Goal: Information Seeking & Learning: Check status

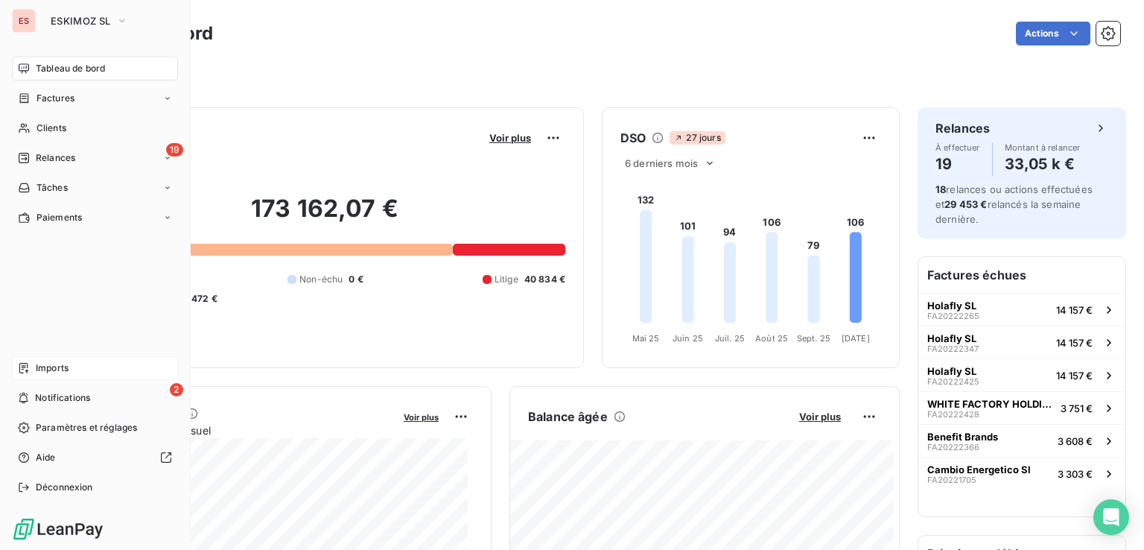
click at [60, 369] on span "Imports" at bounding box center [52, 367] width 33 height 13
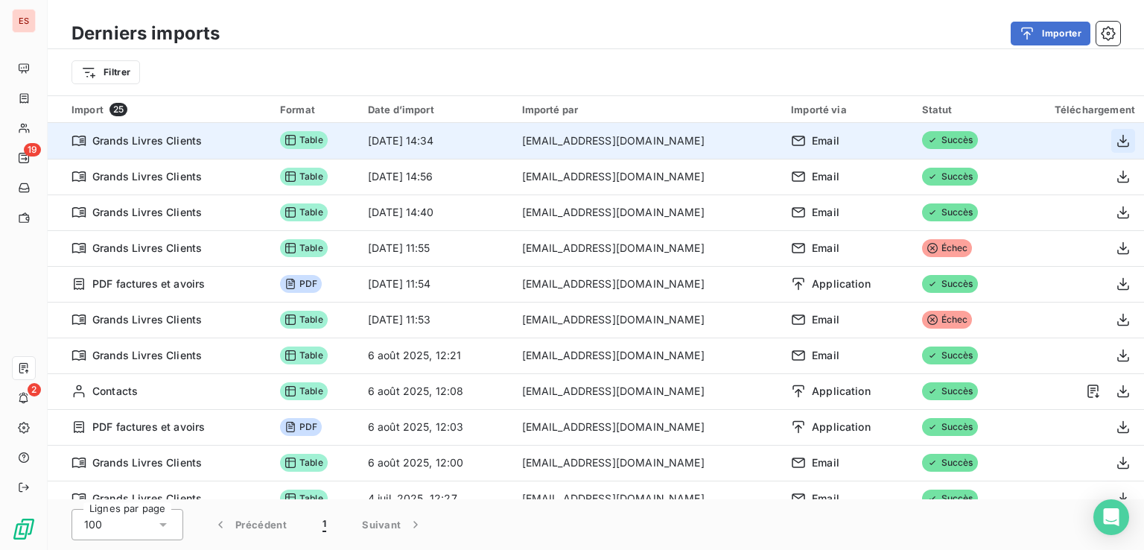
click at [1117, 143] on icon "button" at bounding box center [1122, 140] width 15 height 15
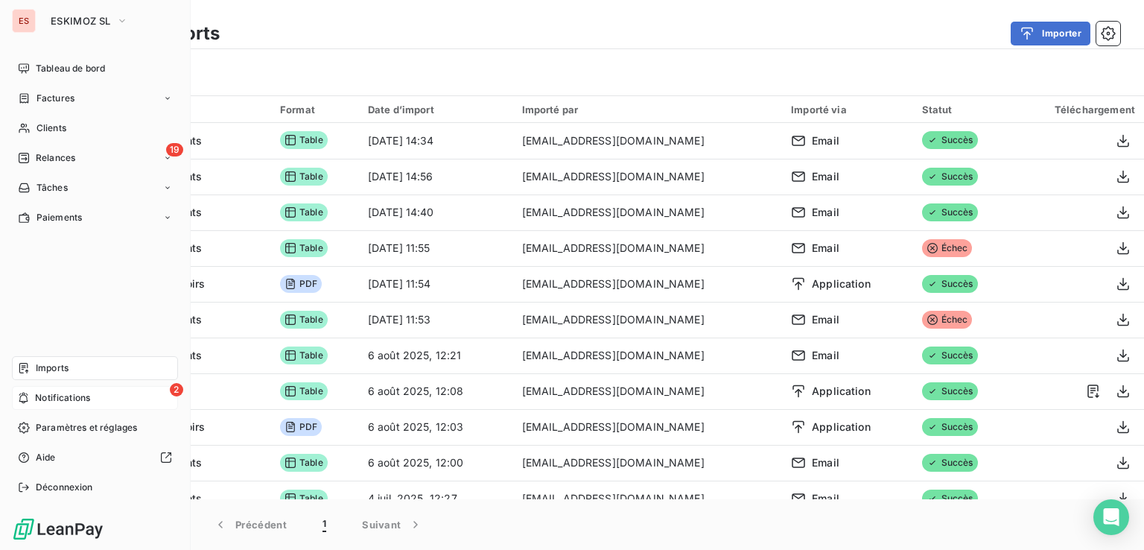
click at [30, 389] on div "2 Notifications" at bounding box center [95, 398] width 166 height 24
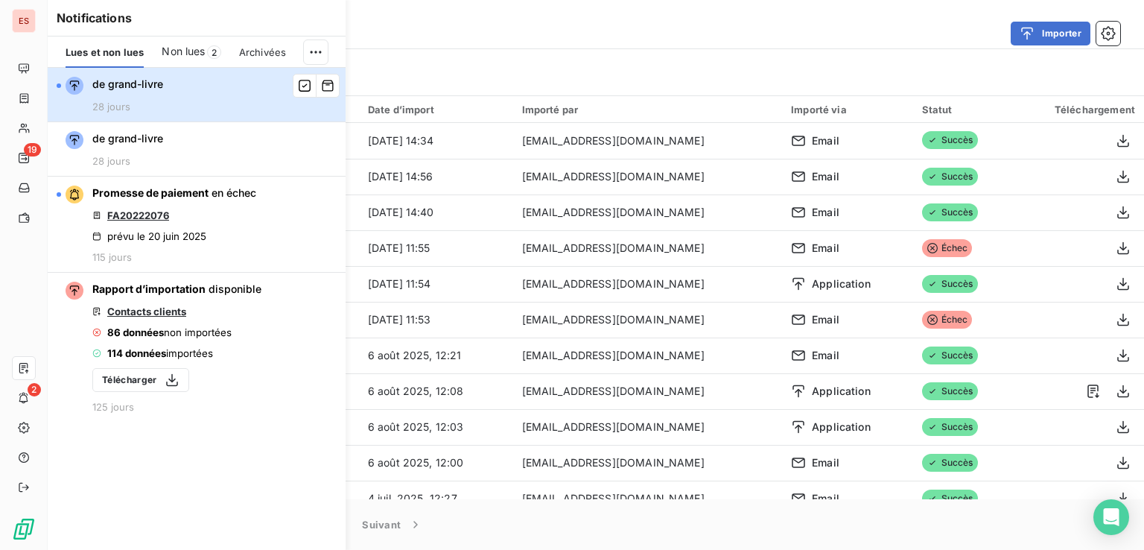
click at [188, 98] on button "de grand-livre 28 jours" at bounding box center [197, 95] width 298 height 54
click at [196, 36] on div "Non lues 1" at bounding box center [191, 51] width 58 height 31
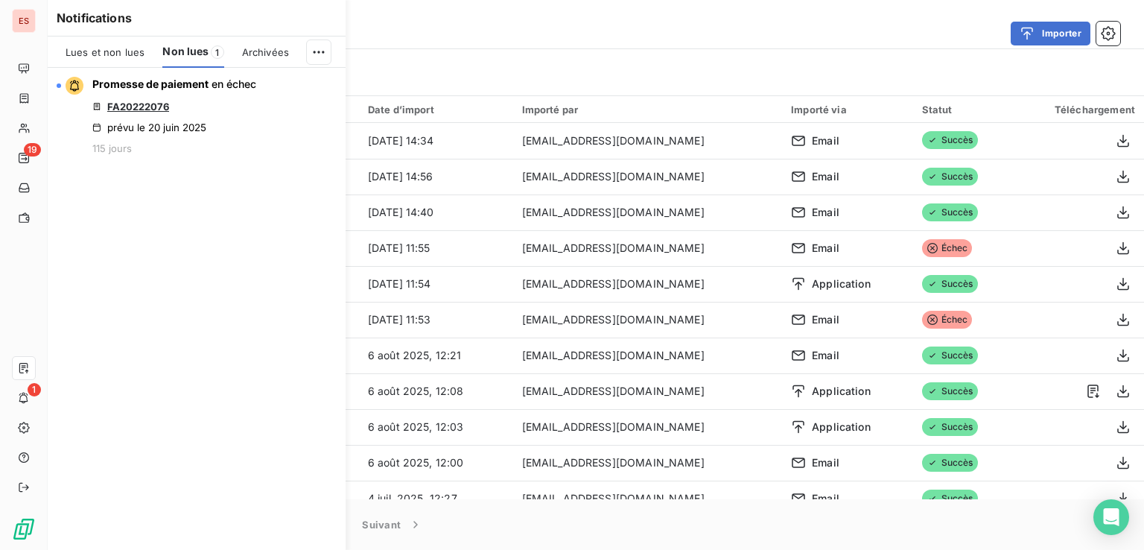
click at [136, 50] on span "Lues et non lues" at bounding box center [105, 52] width 79 height 12
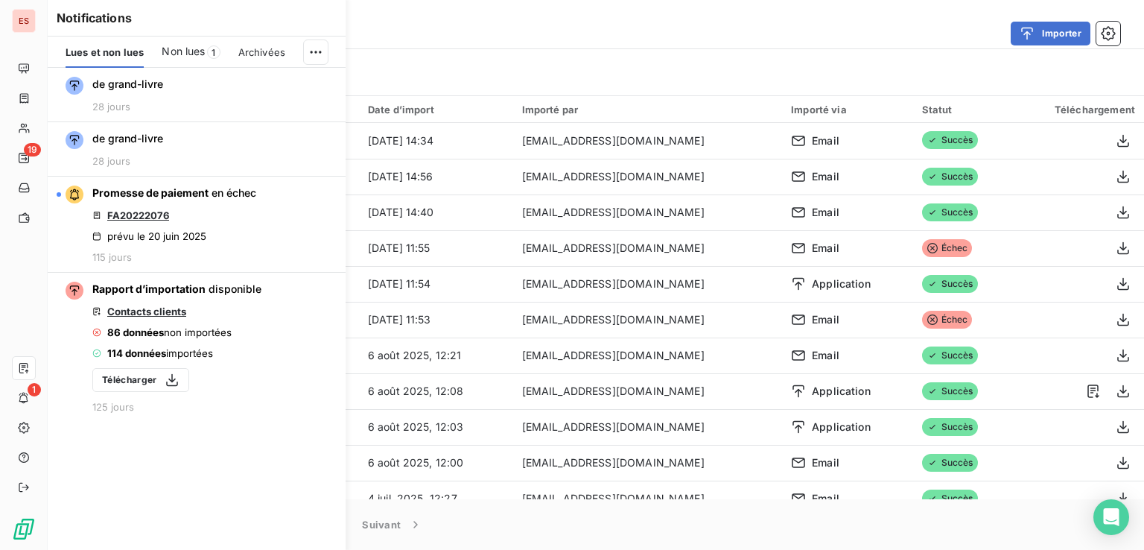
click at [35, 371] on div "Notifications Lues et non lues Non lues 1 Archivées de grand-livre 28 jours de …" at bounding box center [182, 275] width 298 height 550
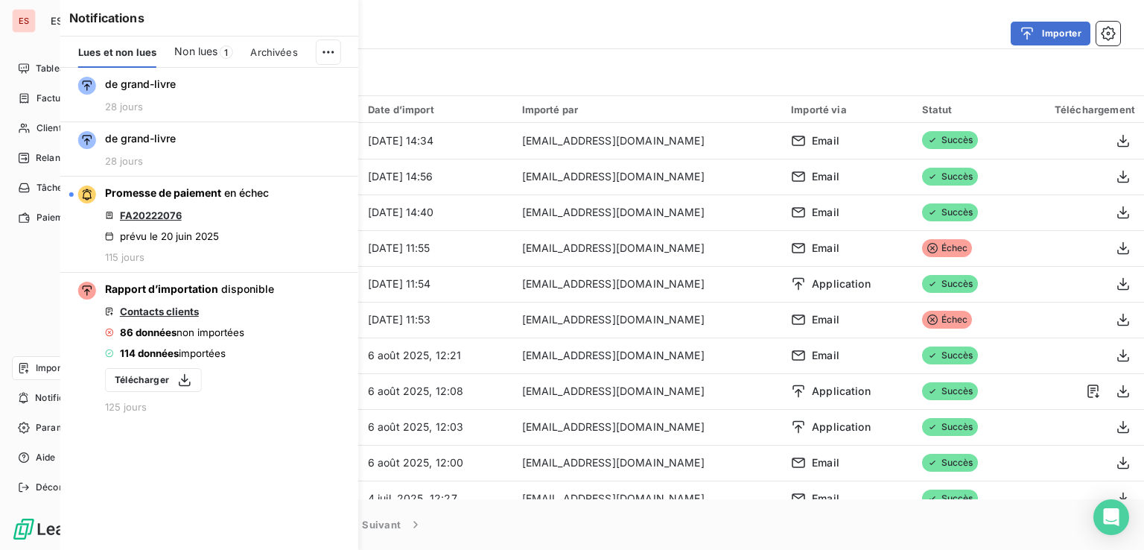
click at [19, 367] on icon at bounding box center [23, 368] width 9 height 10
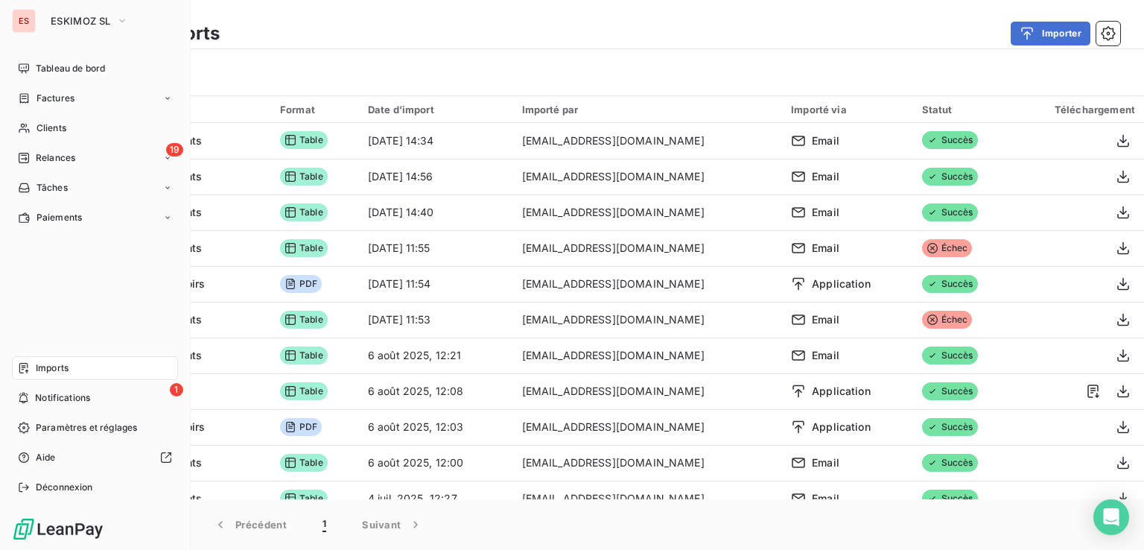
click at [48, 367] on span "Imports" at bounding box center [52, 367] width 33 height 13
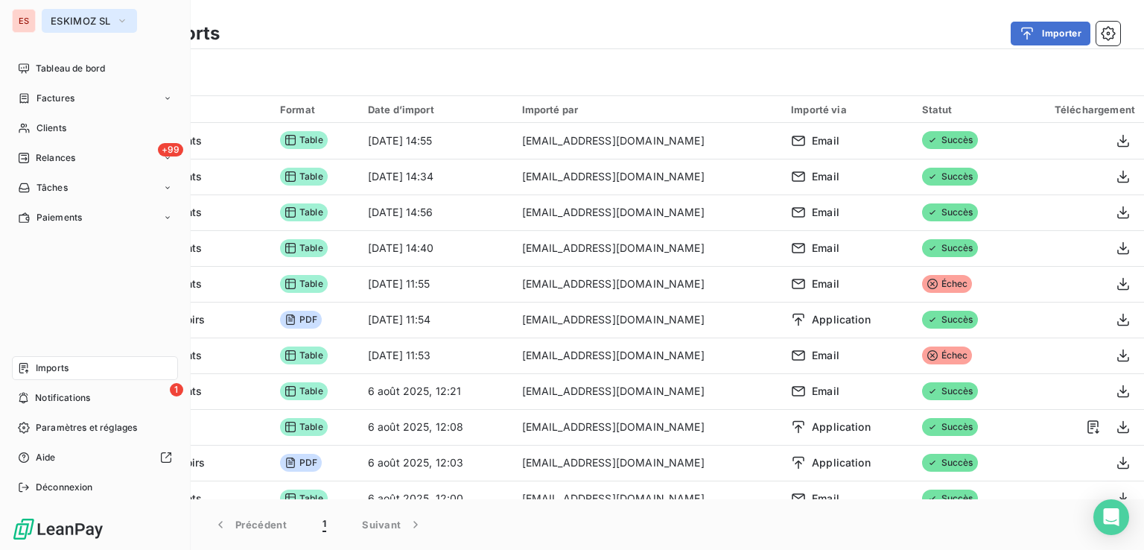
click at [86, 32] on button "ESKIMOZ SL" at bounding box center [89, 21] width 95 height 24
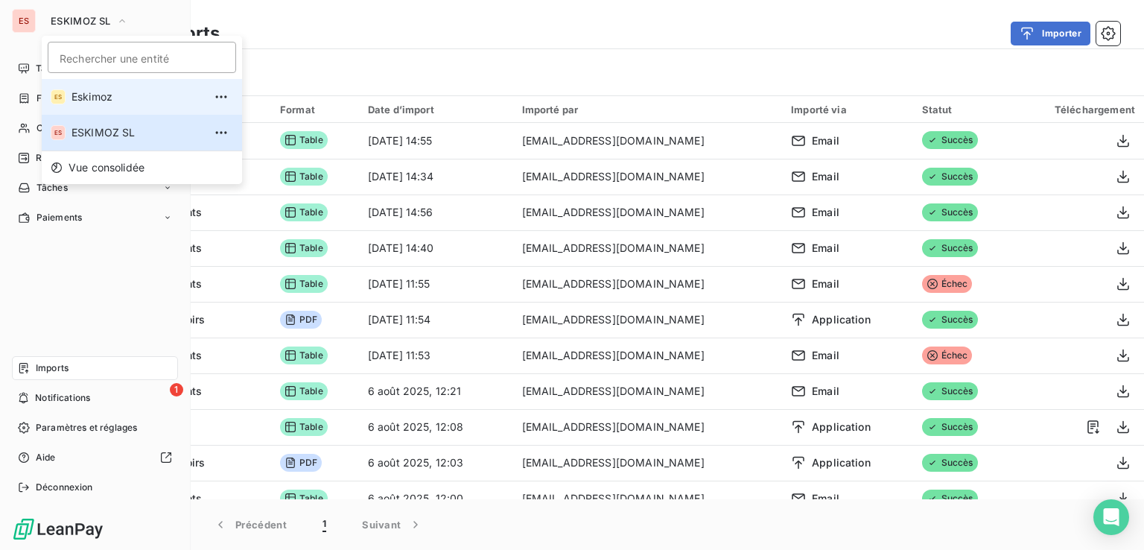
click at [104, 96] on span "Eskimoz" at bounding box center [137, 96] width 132 height 15
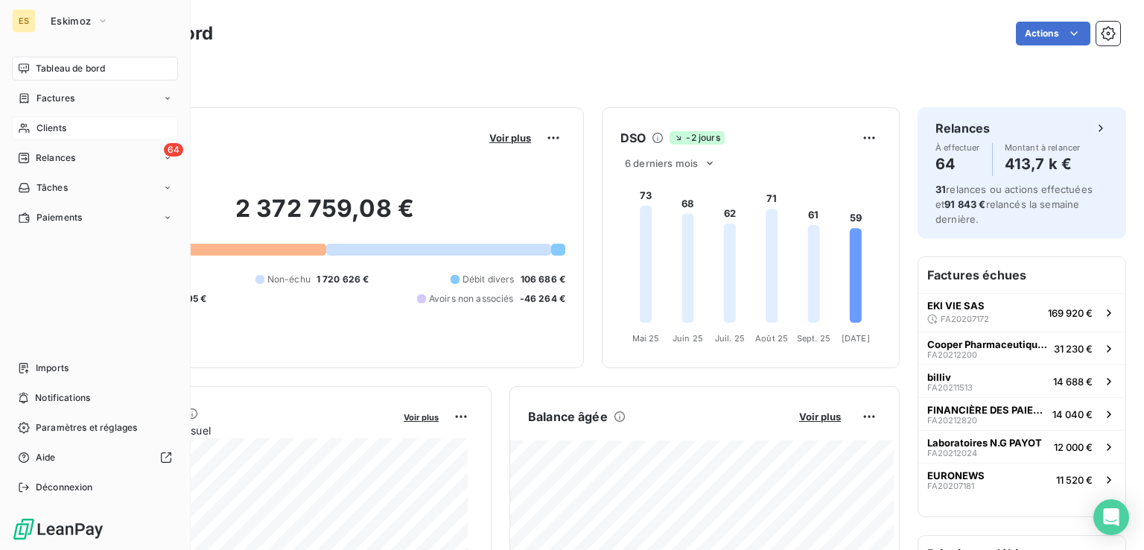
drag, startPoint x: 58, startPoint y: 126, endPoint x: 197, endPoint y: 87, distance: 143.8
click at [58, 126] on span "Clients" at bounding box center [51, 127] width 30 height 13
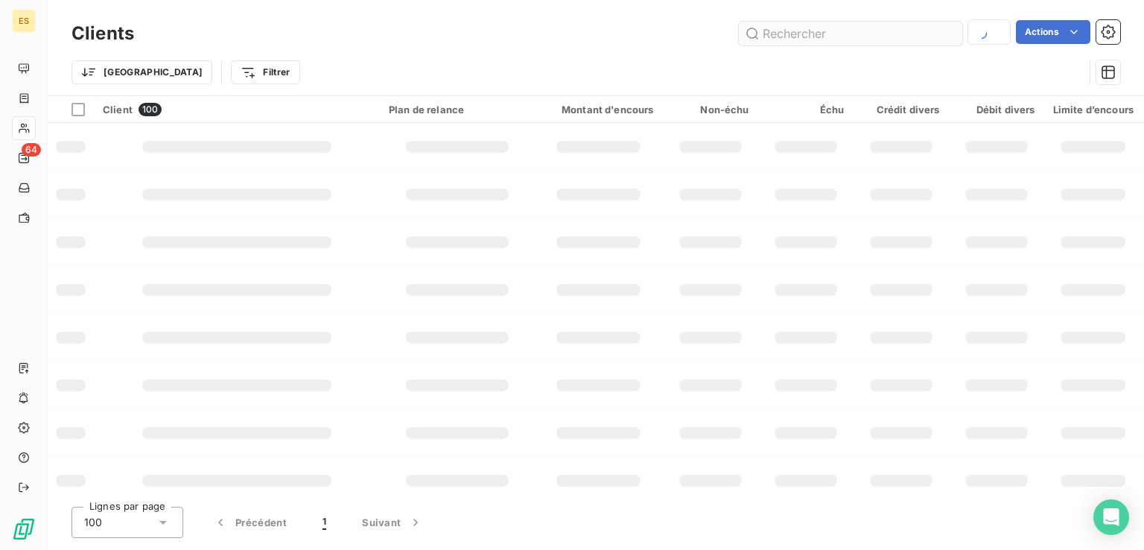
click at [915, 42] on input "text" at bounding box center [850, 34] width 223 height 24
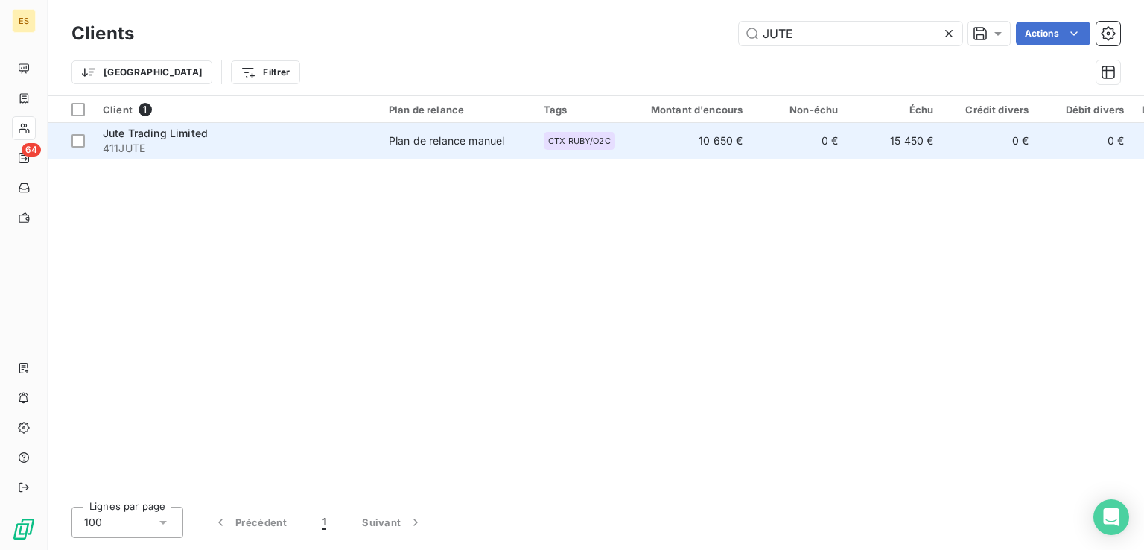
type input "JUTE"
click at [308, 148] on span "411JUTE" at bounding box center [237, 148] width 268 height 15
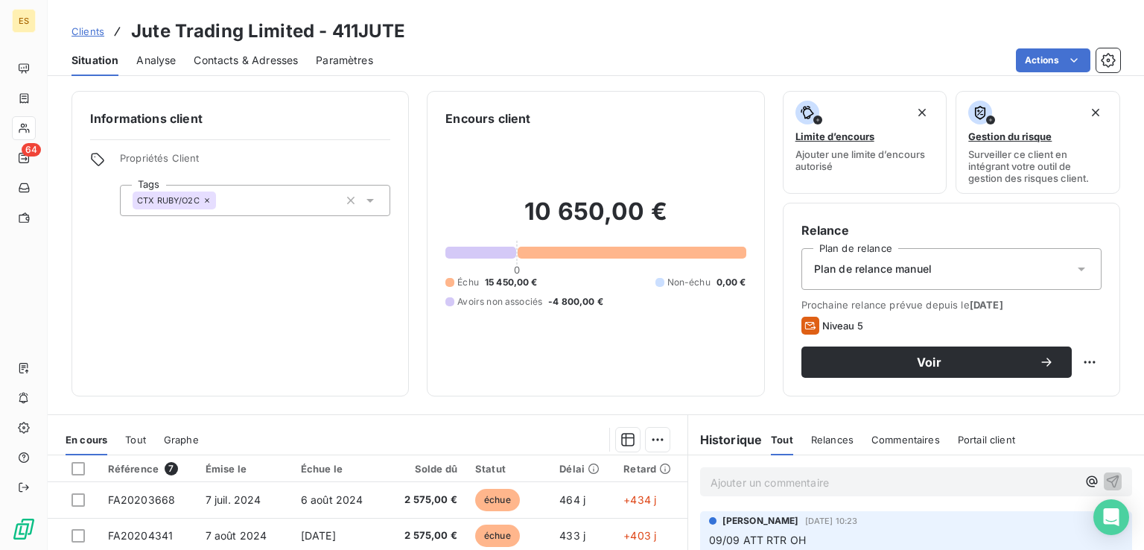
click at [86, 32] on span "Clients" at bounding box center [87, 31] width 33 height 12
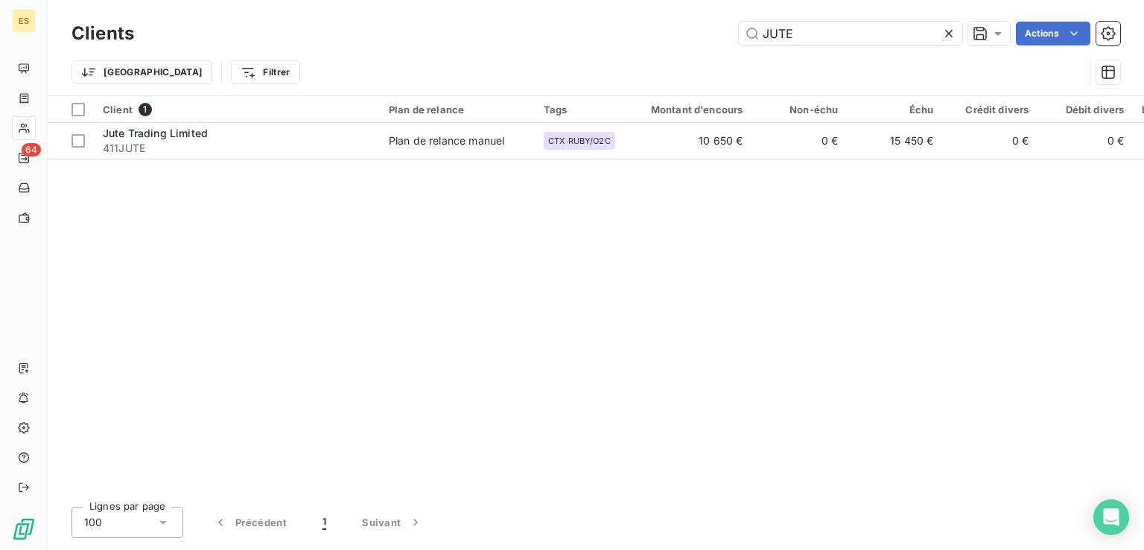
drag, startPoint x: 803, startPoint y: 34, endPoint x: 525, endPoint y: 45, distance: 278.7
click at [526, 45] on div "Clients JUTE Actions" at bounding box center [595, 33] width 1048 height 31
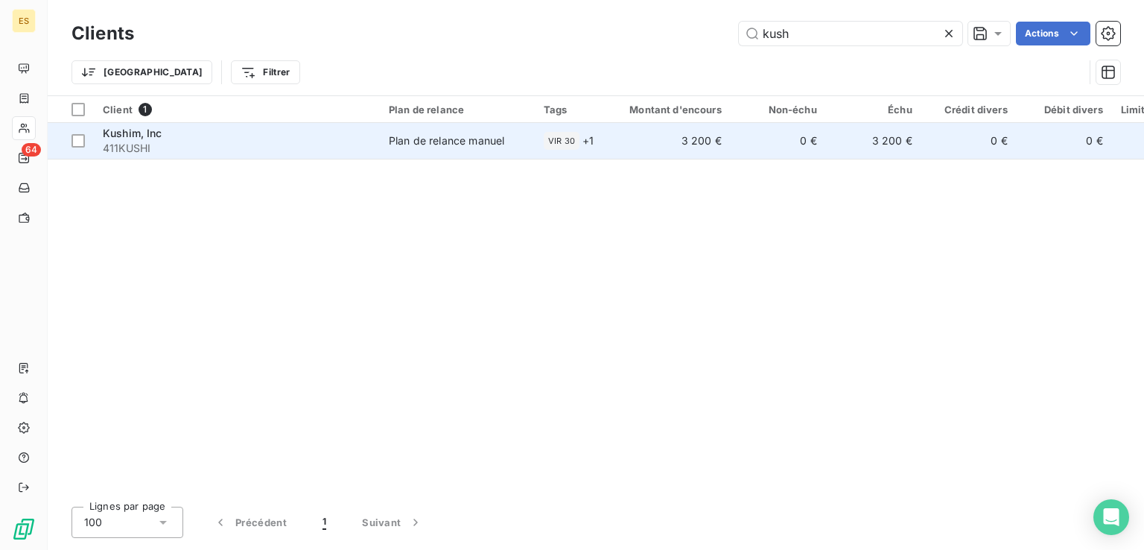
type input "kush"
click at [569, 150] on td "VIR 30 + 1" at bounding box center [569, 141] width 68 height 36
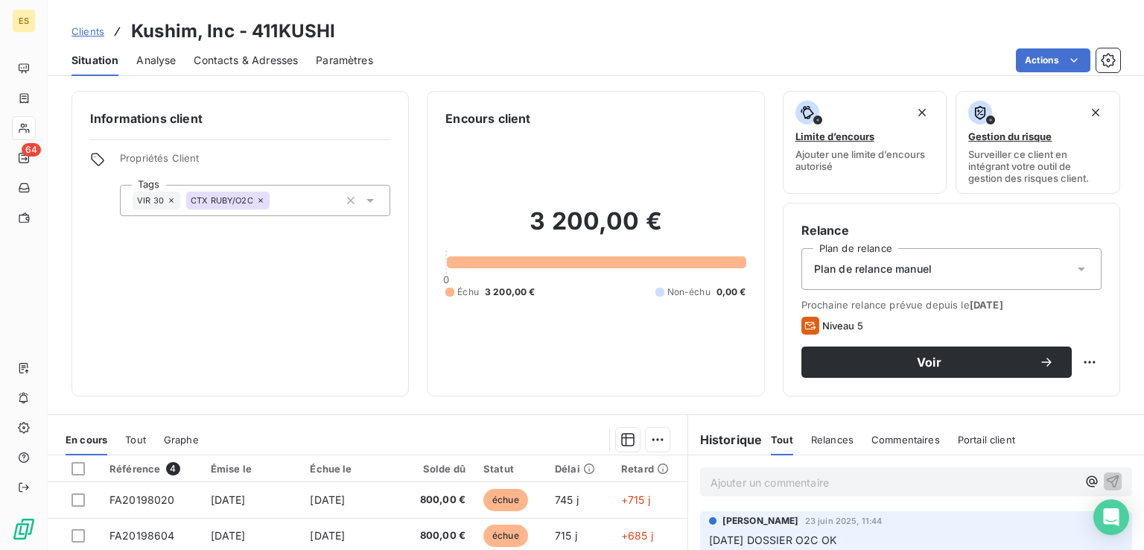
scroll to position [223, 0]
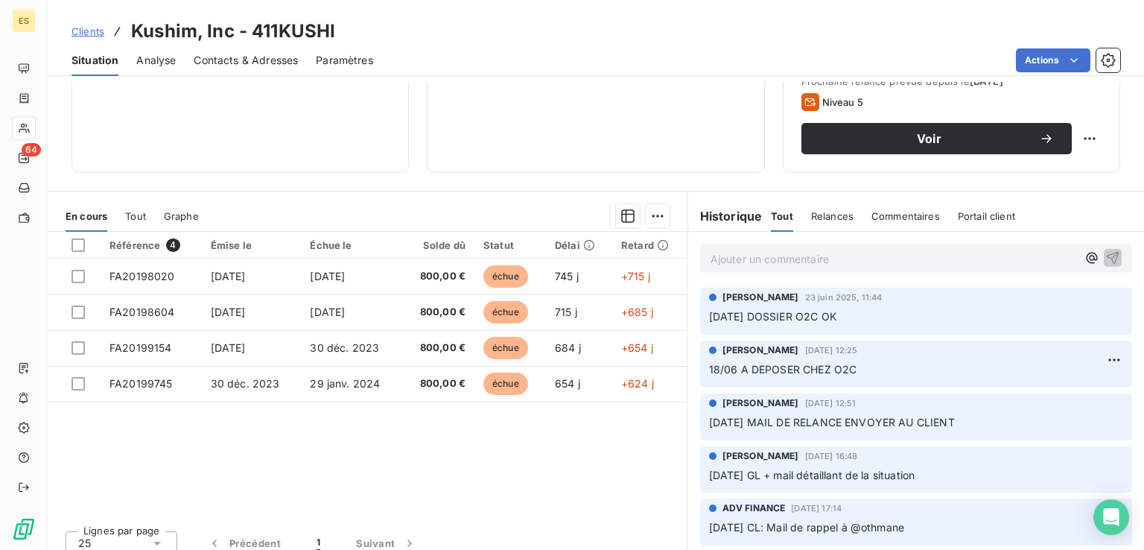
click at [774, 239] on div "Ajouter un commentaire ﻿" at bounding box center [916, 258] width 456 height 53
click at [766, 254] on p "Ajouter un commentaire ﻿" at bounding box center [893, 258] width 366 height 19
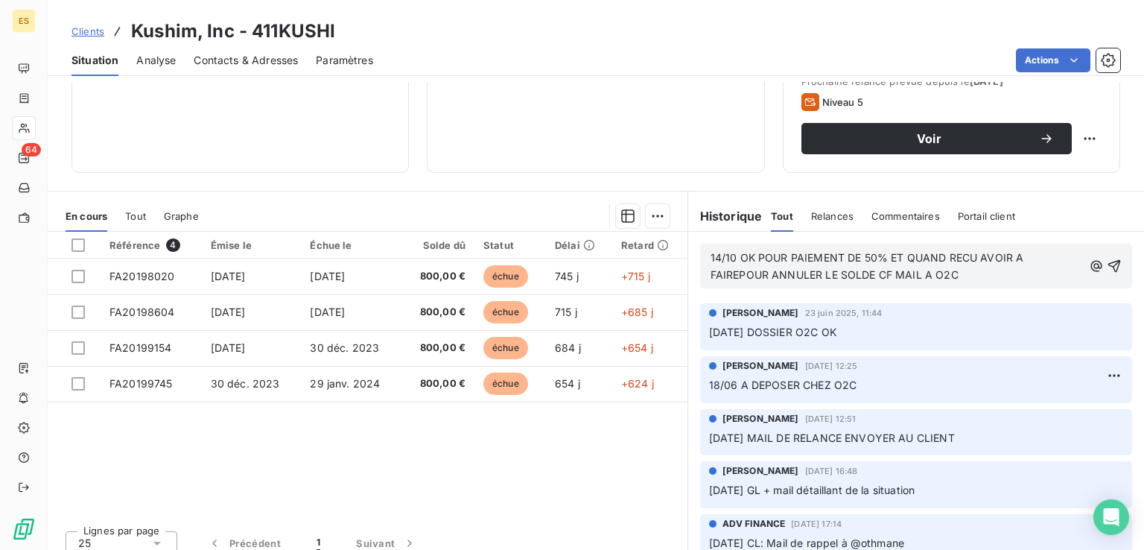
click at [733, 276] on span "14/10 OK POUR PAIEMENT DE 50% ET QUAND RECU AVOIR A FAIREPOUR ANNULER LE SOLDE …" at bounding box center [868, 266] width 316 height 30
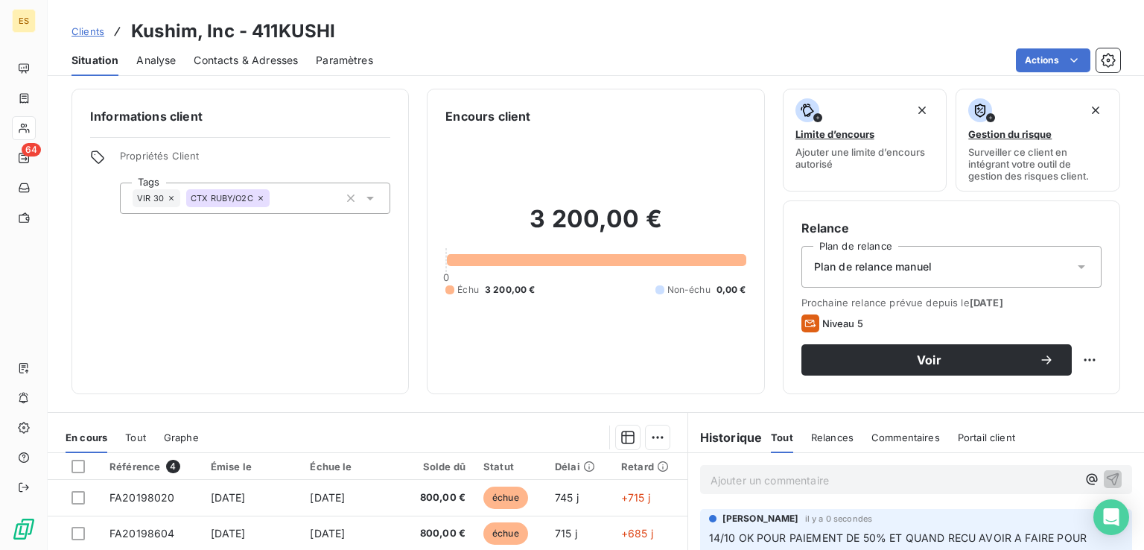
scroll to position [0, 0]
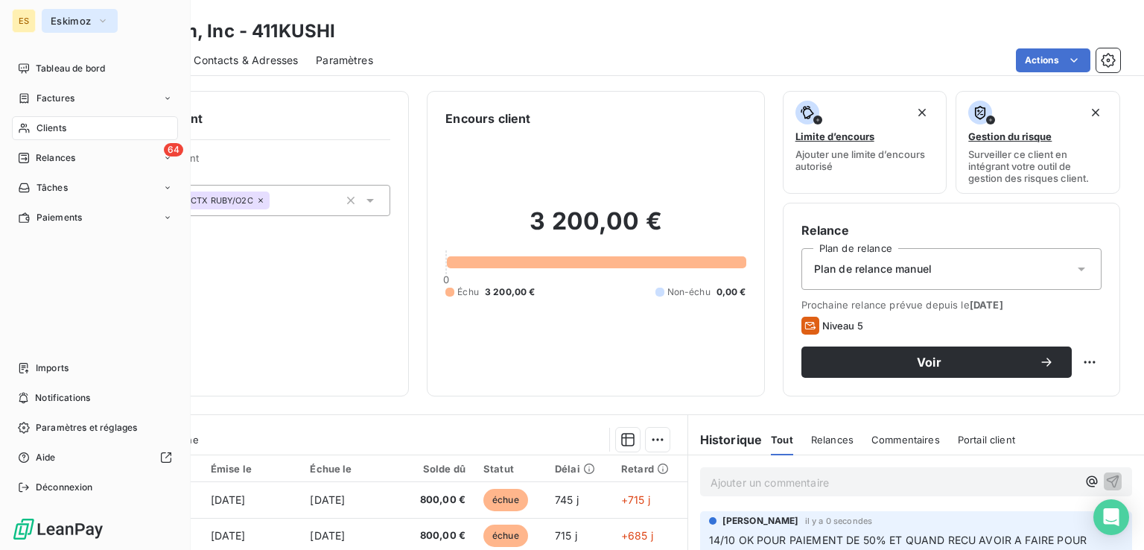
click at [62, 22] on span "Eskimoz" at bounding box center [71, 21] width 40 height 12
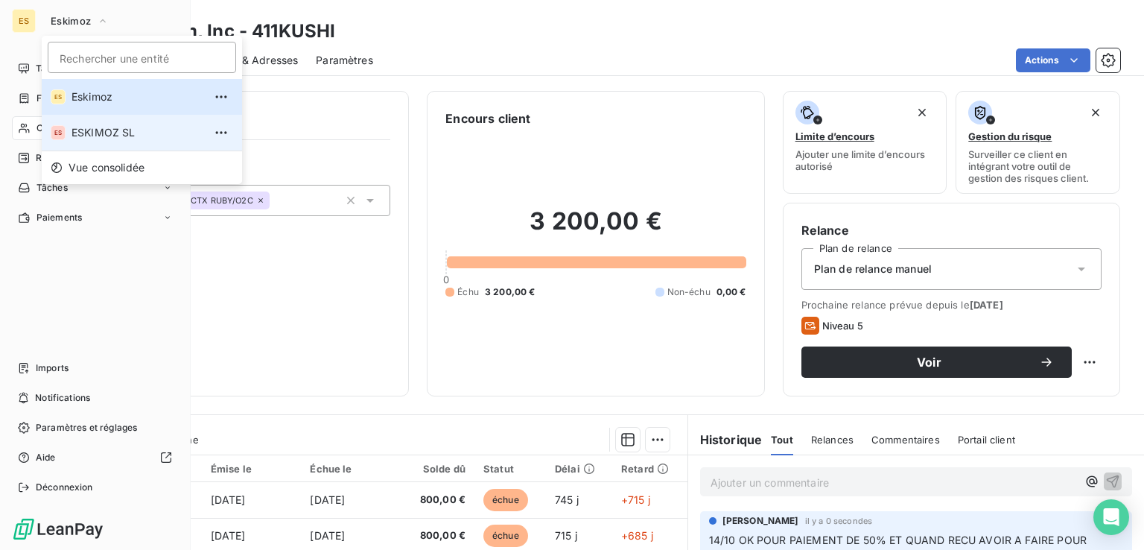
click at [91, 128] on span "ESKIMOZ SL" at bounding box center [137, 132] width 132 height 15
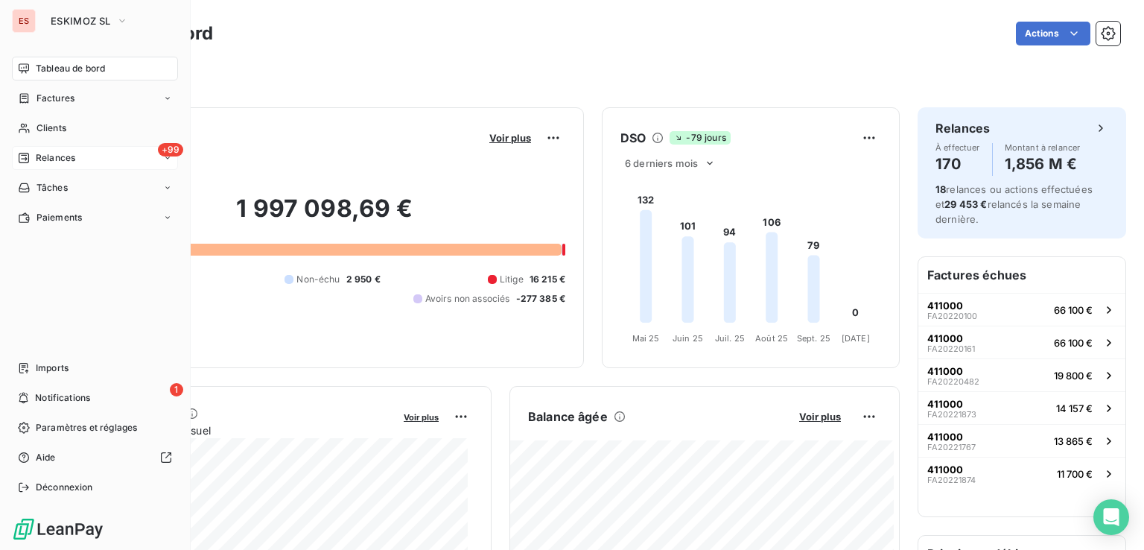
click at [52, 159] on span "Relances" at bounding box center [55, 157] width 39 height 13
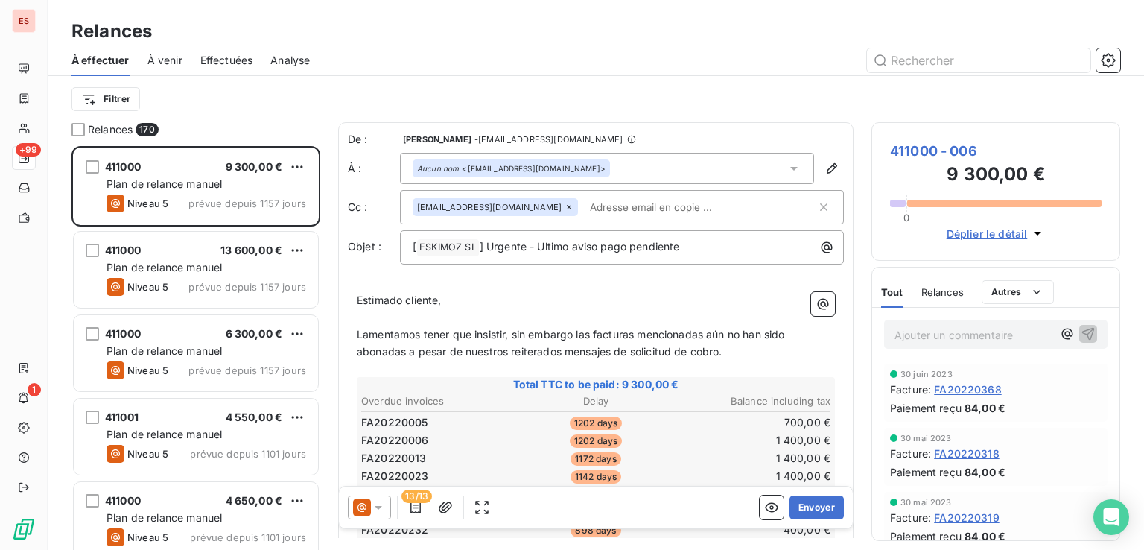
scroll to position [392, 237]
click at [328, 87] on div "Filtrer" at bounding box center [595, 99] width 1048 height 28
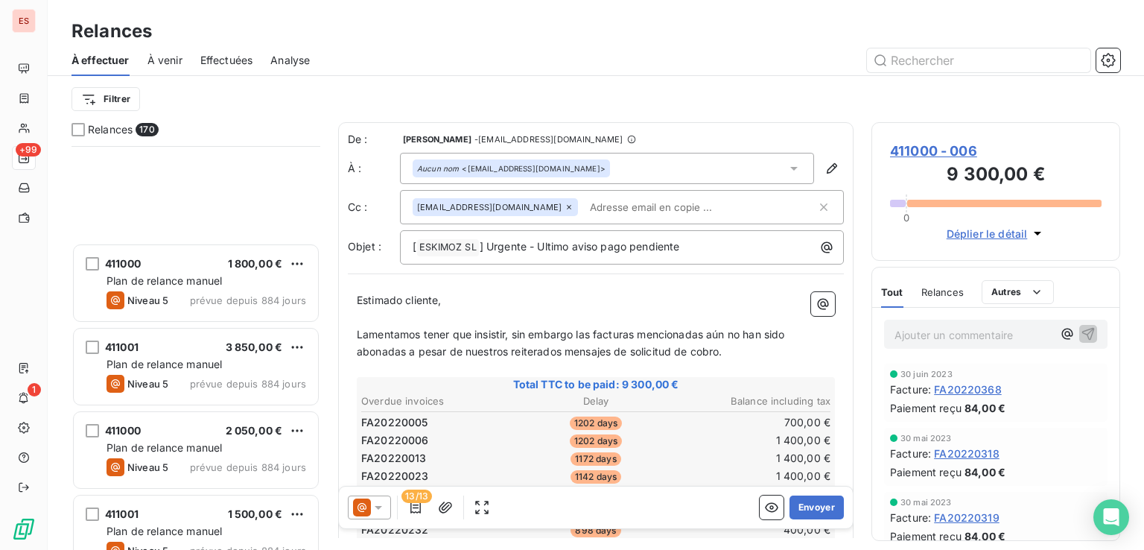
scroll to position [3127, 0]
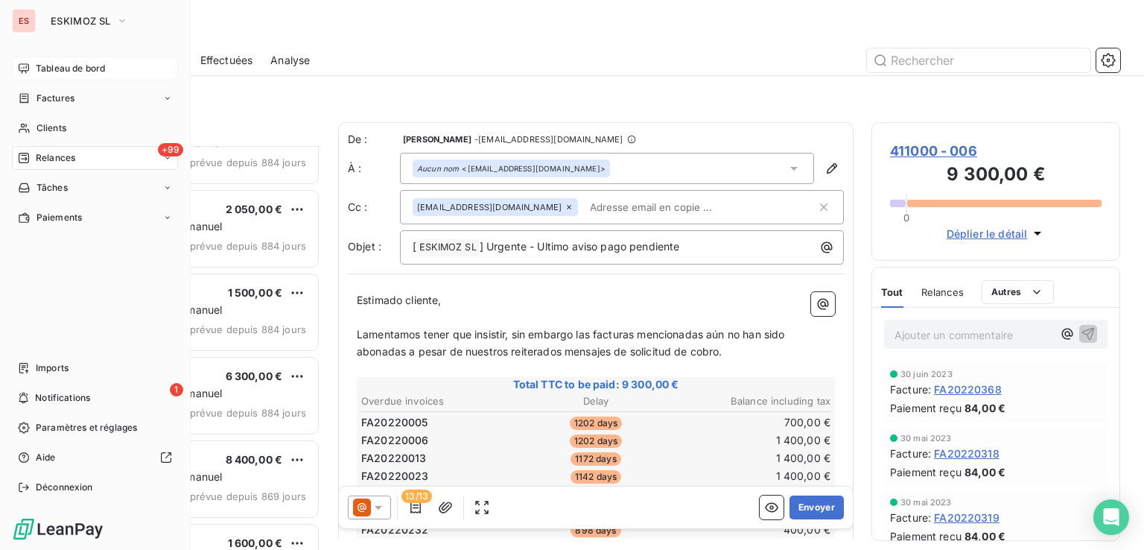
click at [38, 66] on span "Tableau de bord" at bounding box center [70, 68] width 69 height 13
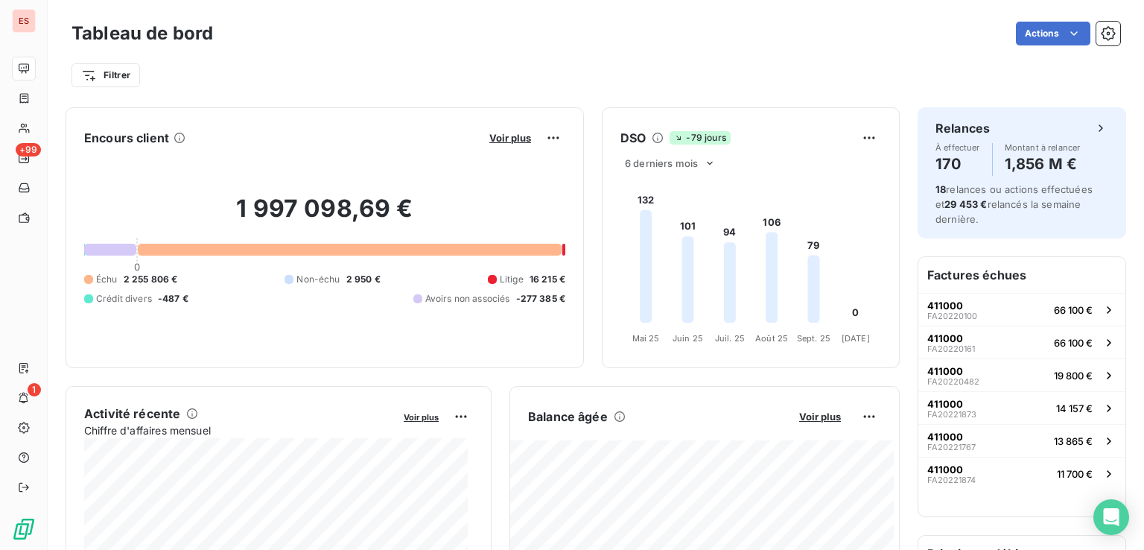
click at [333, 107] on div "Encours client Voir plus 1 997 098,69 € 0 Échu 2 255 806 € Non-échu 2 950 € Lit…" at bounding box center [325, 237] width 518 height 261
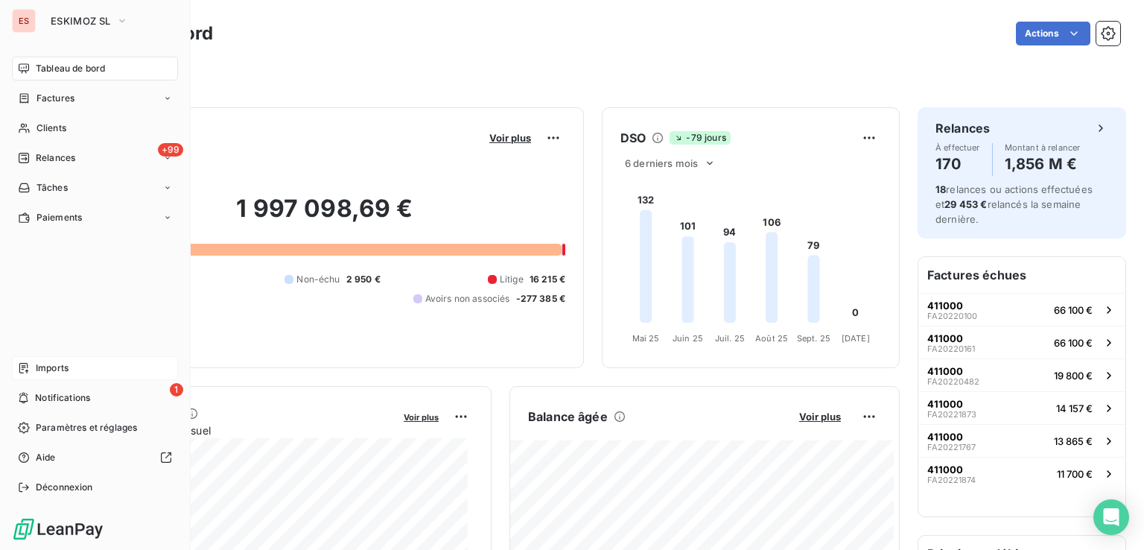
click at [58, 370] on span "Imports" at bounding box center [52, 367] width 33 height 13
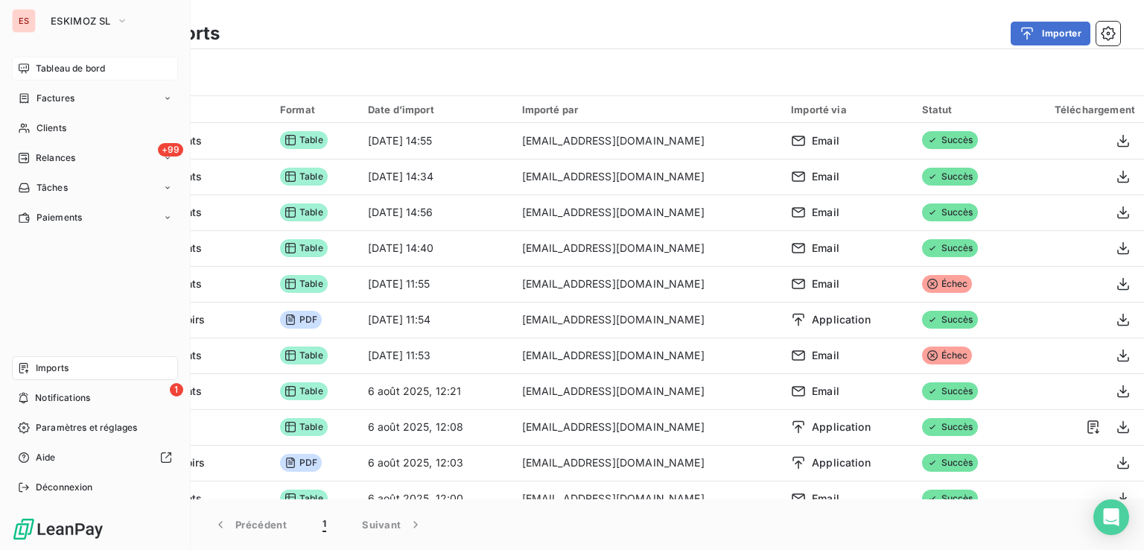
click at [44, 63] on span "Tableau de bord" at bounding box center [70, 68] width 69 height 13
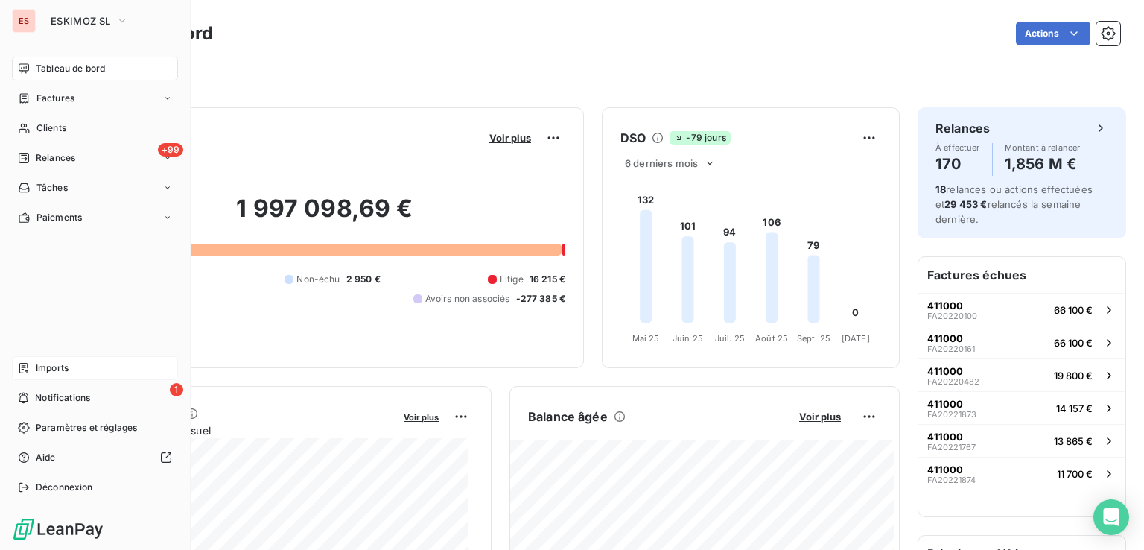
click at [52, 363] on span "Imports" at bounding box center [52, 367] width 33 height 13
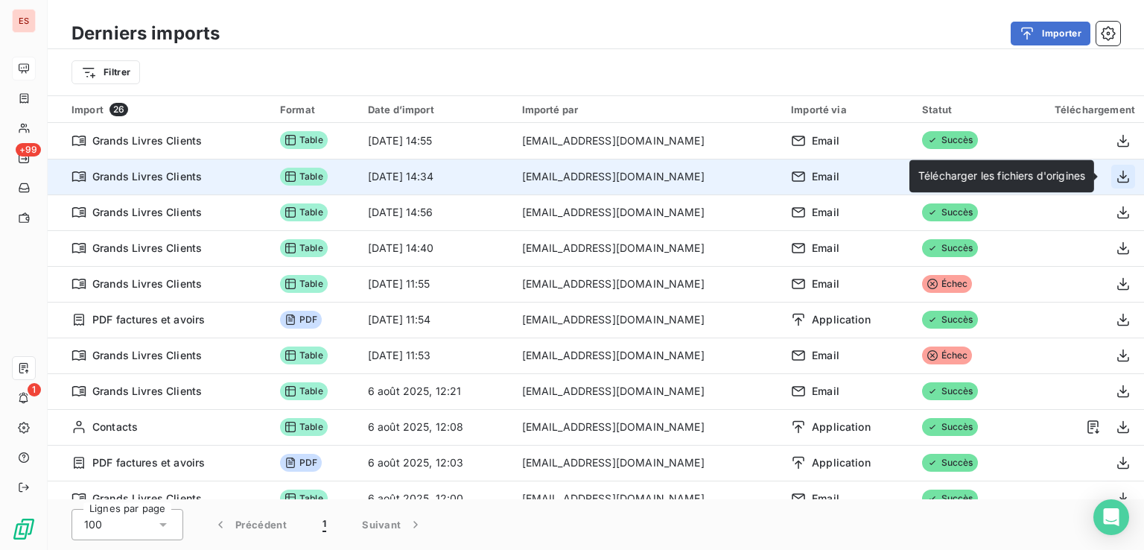
click at [1120, 176] on icon "button" at bounding box center [1122, 176] width 15 height 15
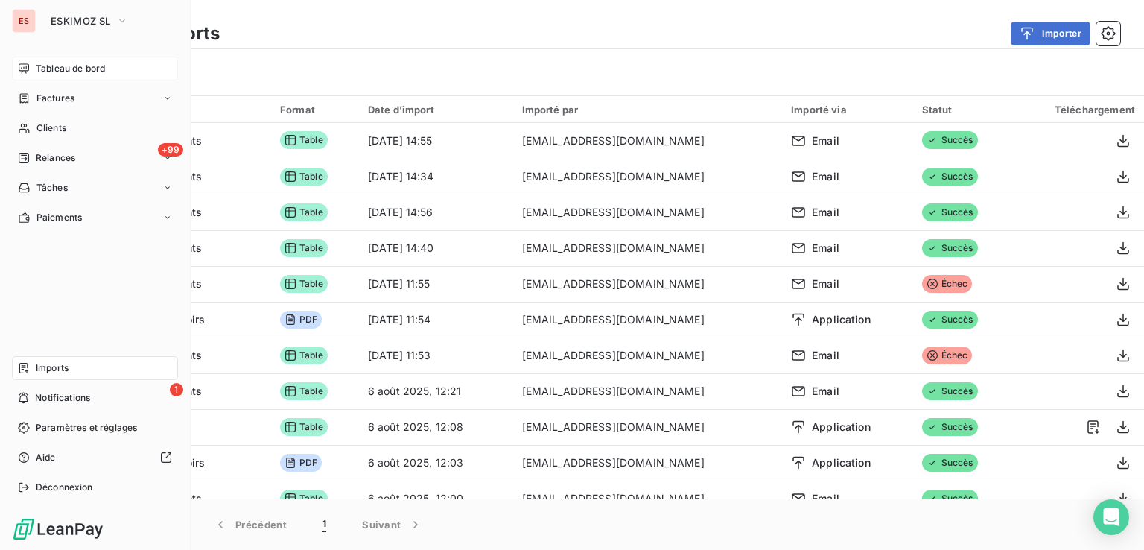
click at [78, 365] on div "Imports" at bounding box center [95, 368] width 166 height 24
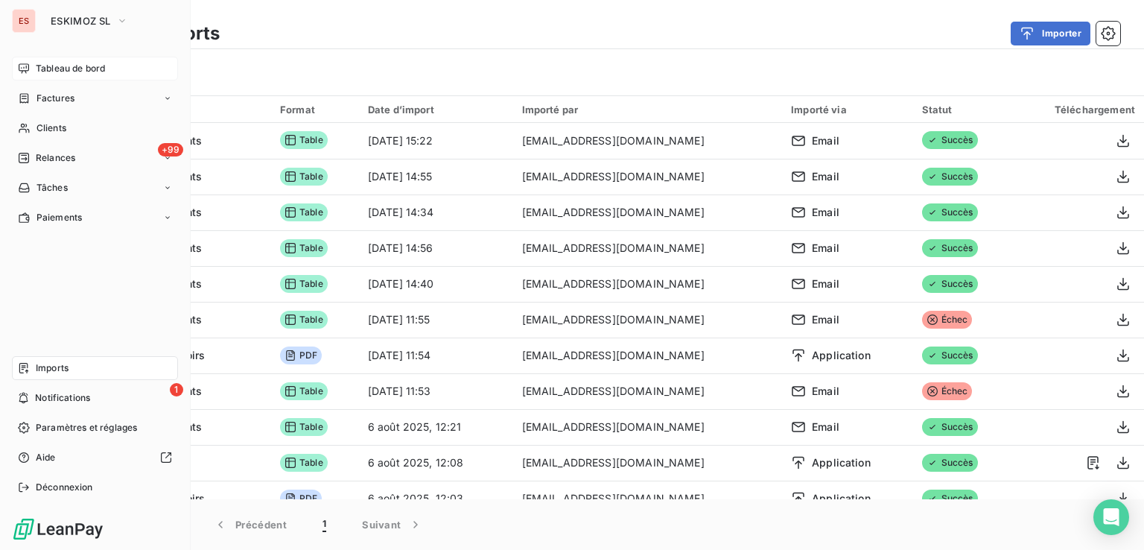
click at [56, 59] on div "Tableau de bord" at bounding box center [95, 69] width 166 height 24
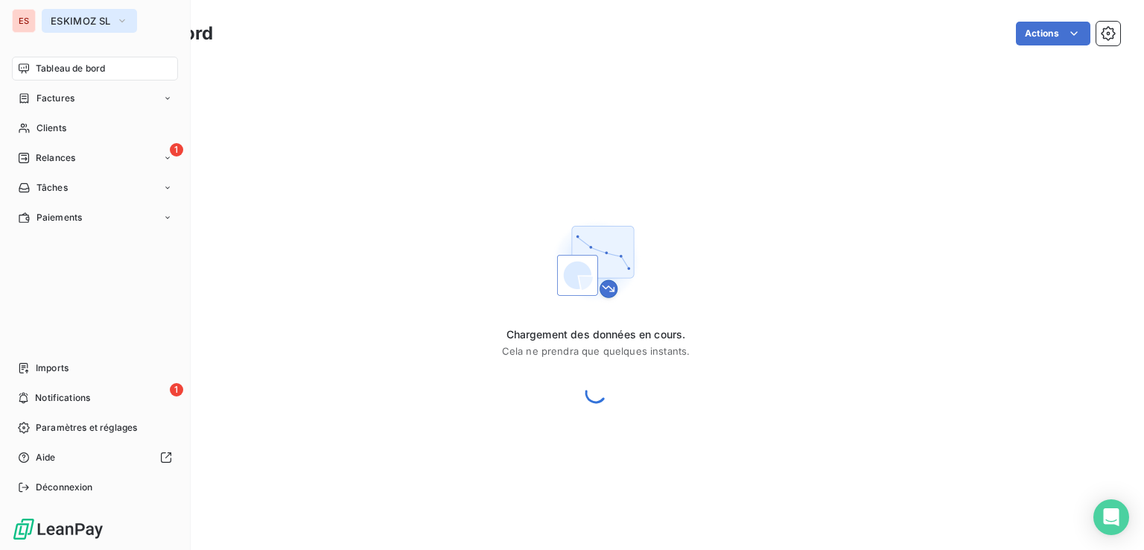
click at [84, 22] on span "ESKIMOZ SL" at bounding box center [81, 21] width 60 height 12
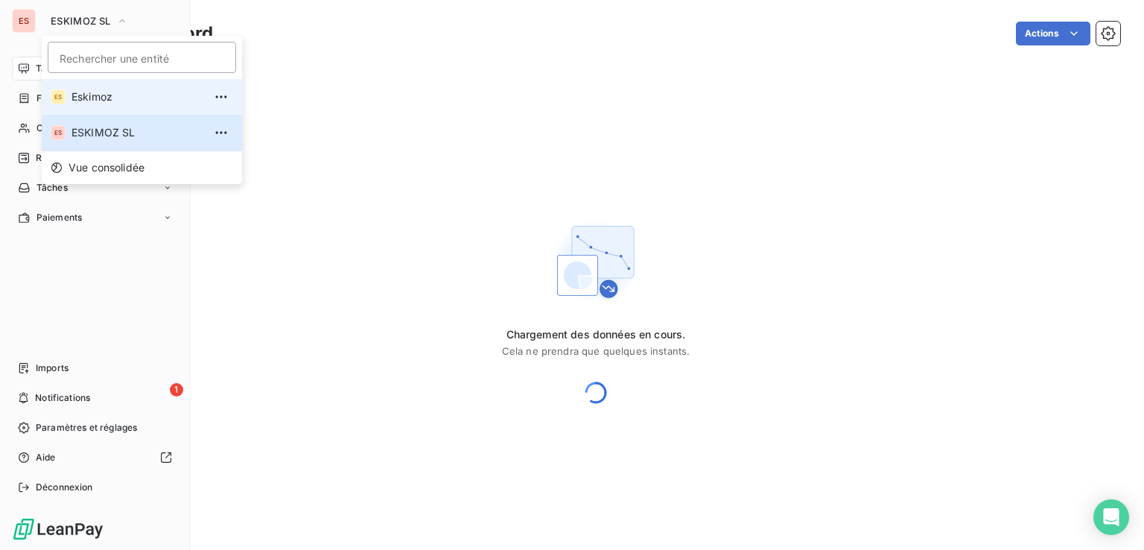
click at [92, 95] on span "Eskimoz" at bounding box center [137, 96] width 132 height 15
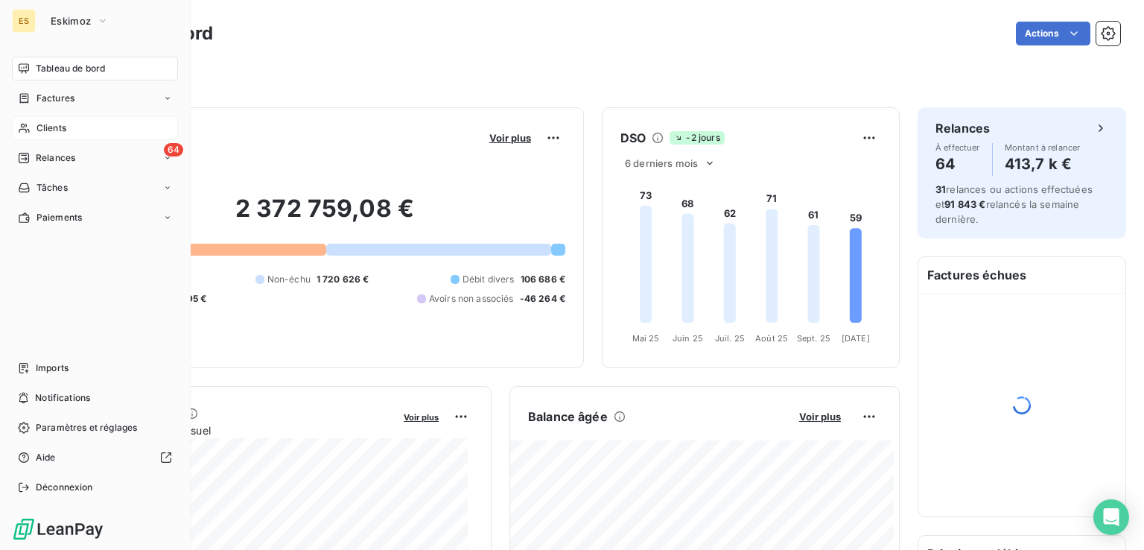
click at [55, 126] on span "Clients" at bounding box center [51, 127] width 30 height 13
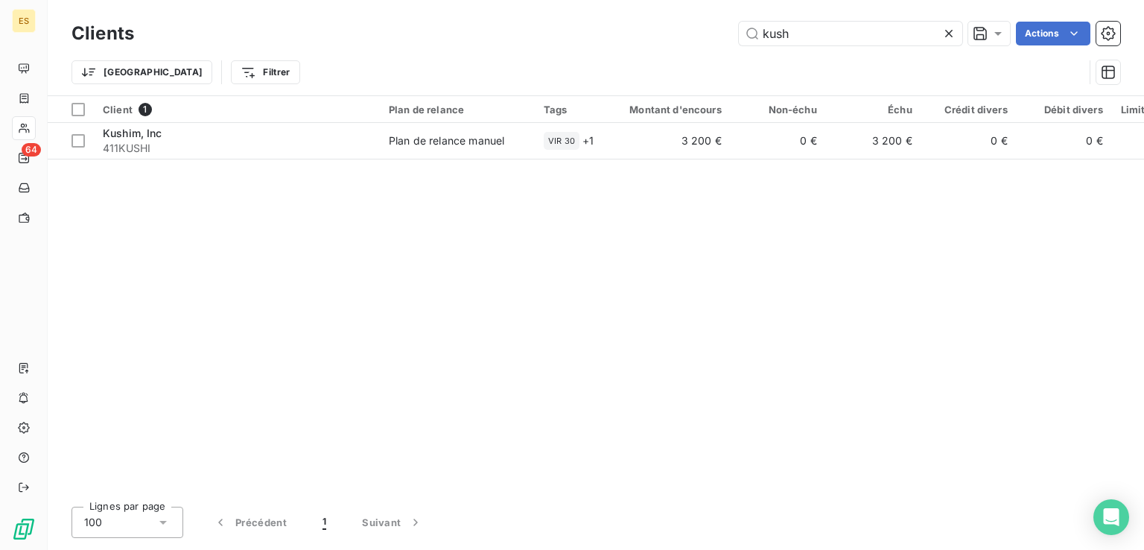
drag, startPoint x: 818, startPoint y: 40, endPoint x: 670, endPoint y: 44, distance: 148.2
click at [667, 47] on div "Clients kush Actions" at bounding box center [595, 33] width 1048 height 31
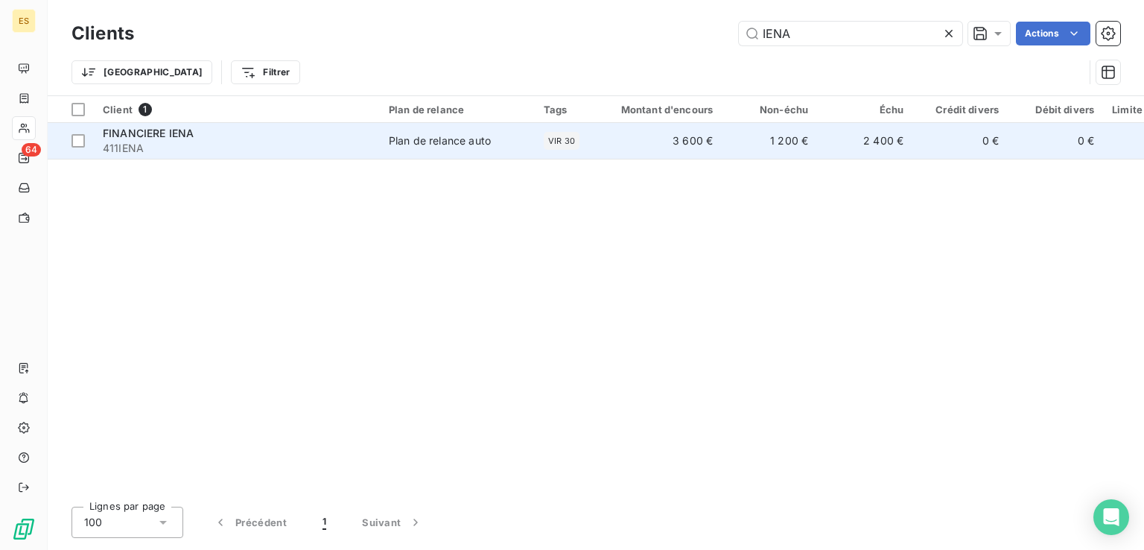
type input "IENA"
click at [285, 150] on span "411IENA" at bounding box center [237, 148] width 268 height 15
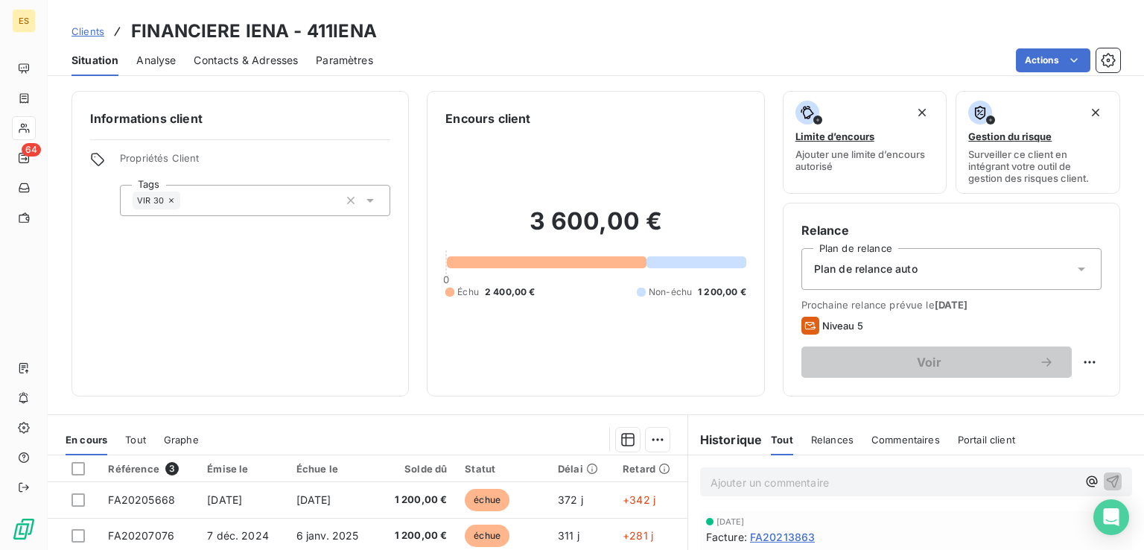
scroll to position [223, 0]
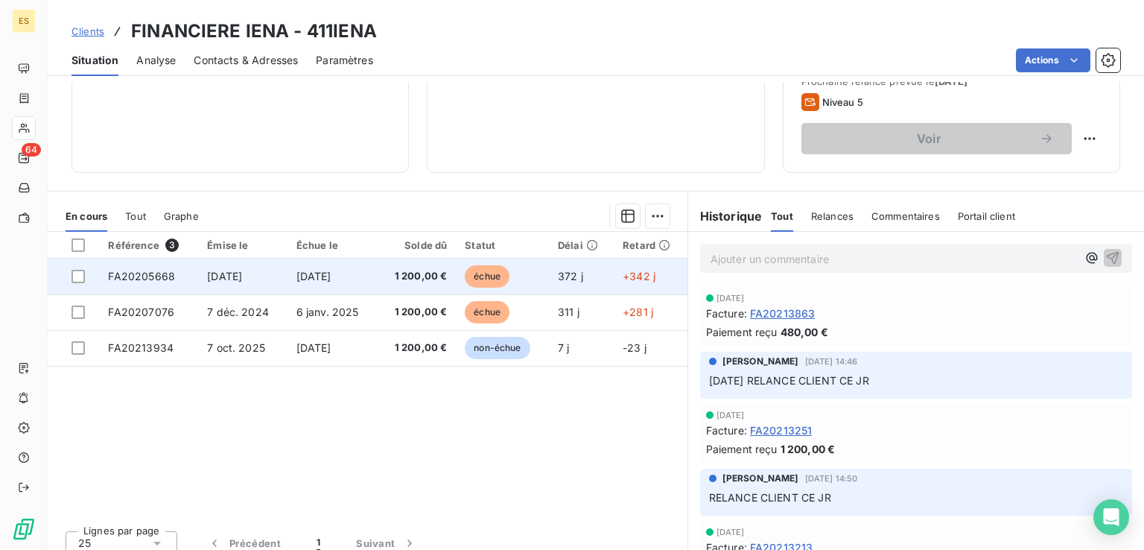
click at [296, 280] on span "[DATE]" at bounding box center [313, 276] width 35 height 13
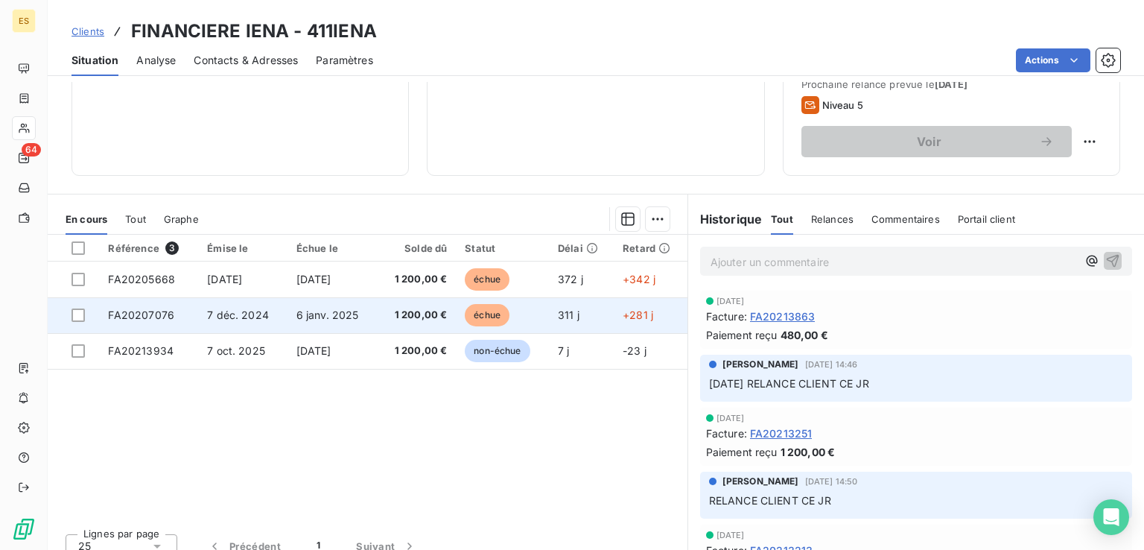
scroll to position [223, 0]
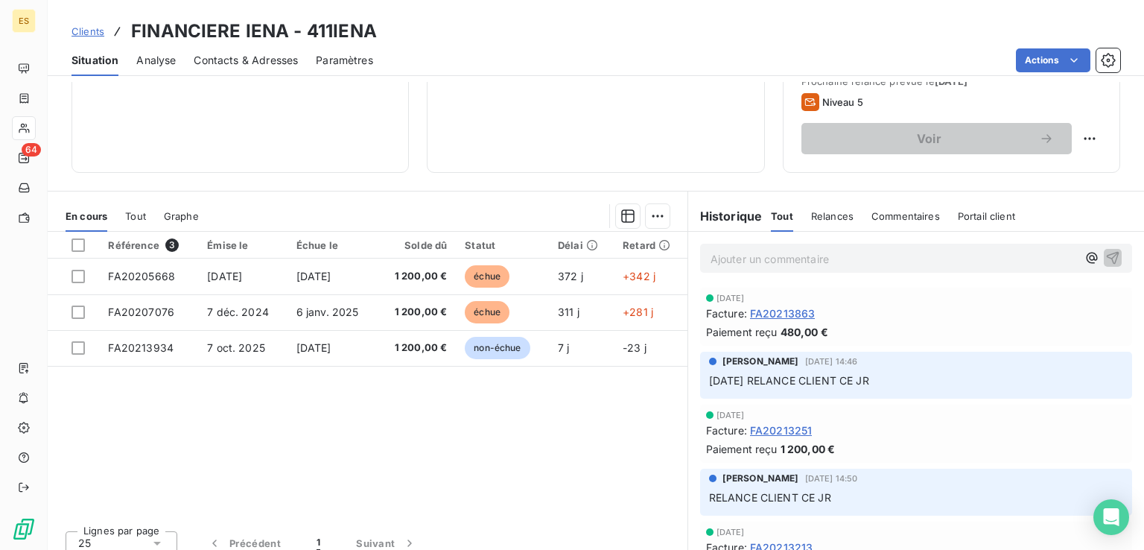
click at [134, 203] on div "Tout" at bounding box center [135, 215] width 21 height 31
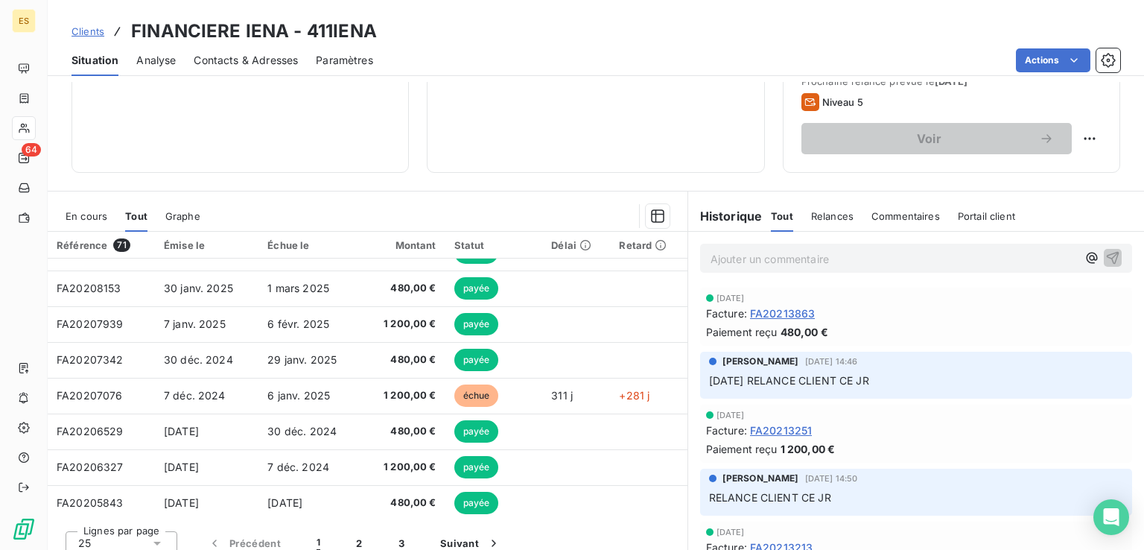
scroll to position [634, 0]
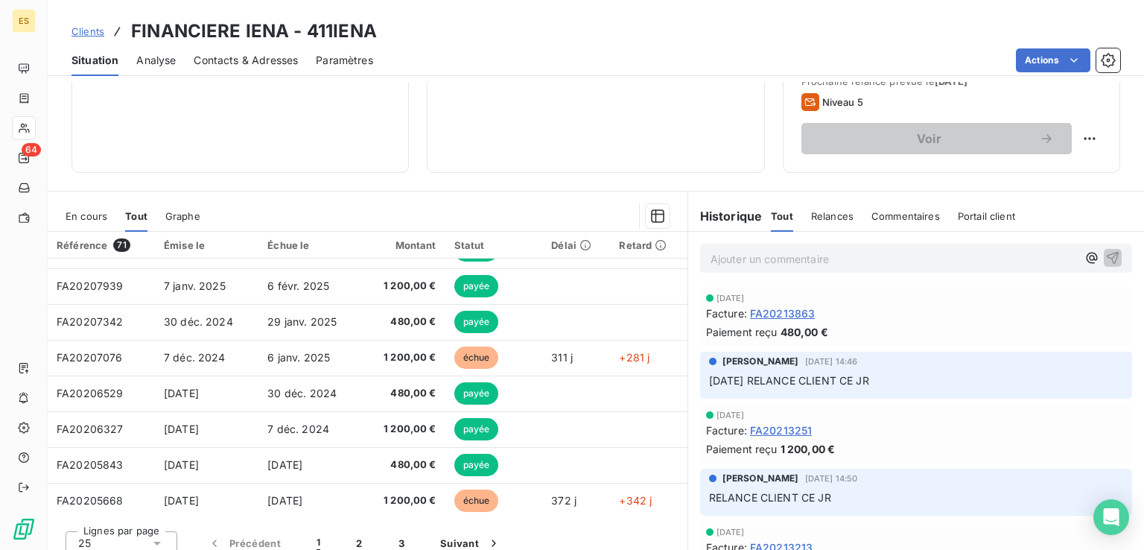
click at [86, 211] on span "En cours" at bounding box center [87, 216] width 42 height 12
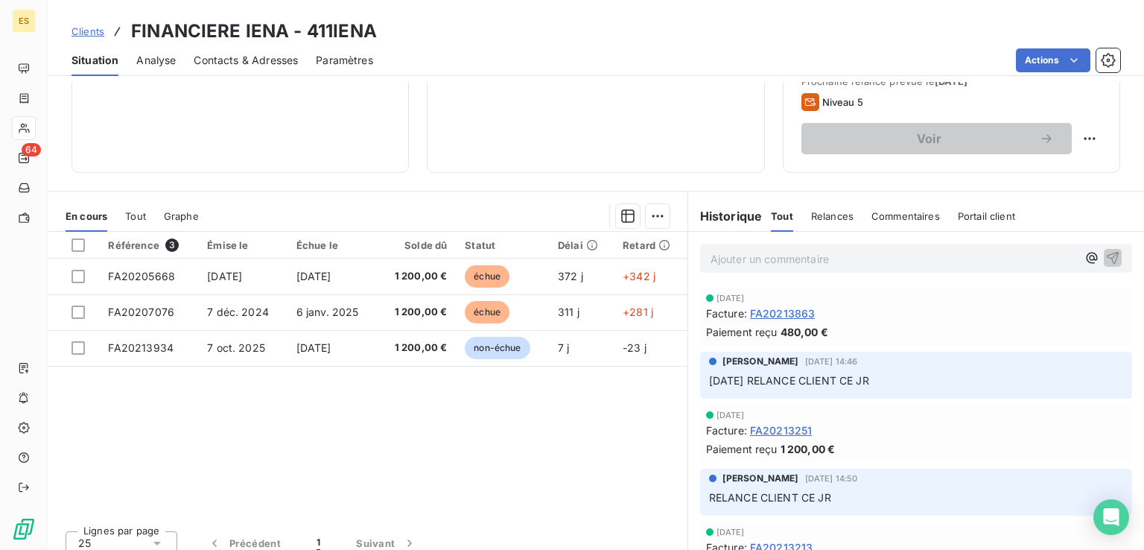
click at [389, 421] on div "Référence 3 Émise le Échue le Solde dû Statut Délai Retard FA20205668 [DATE] [D…" at bounding box center [368, 375] width 640 height 287
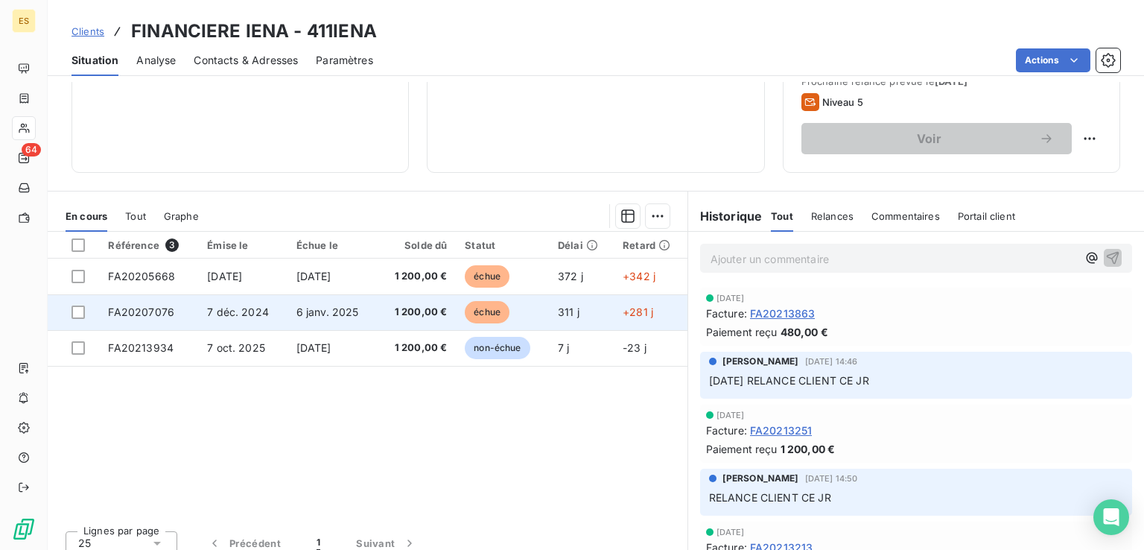
click at [394, 309] on span "1 200,00 €" at bounding box center [416, 312] width 61 height 15
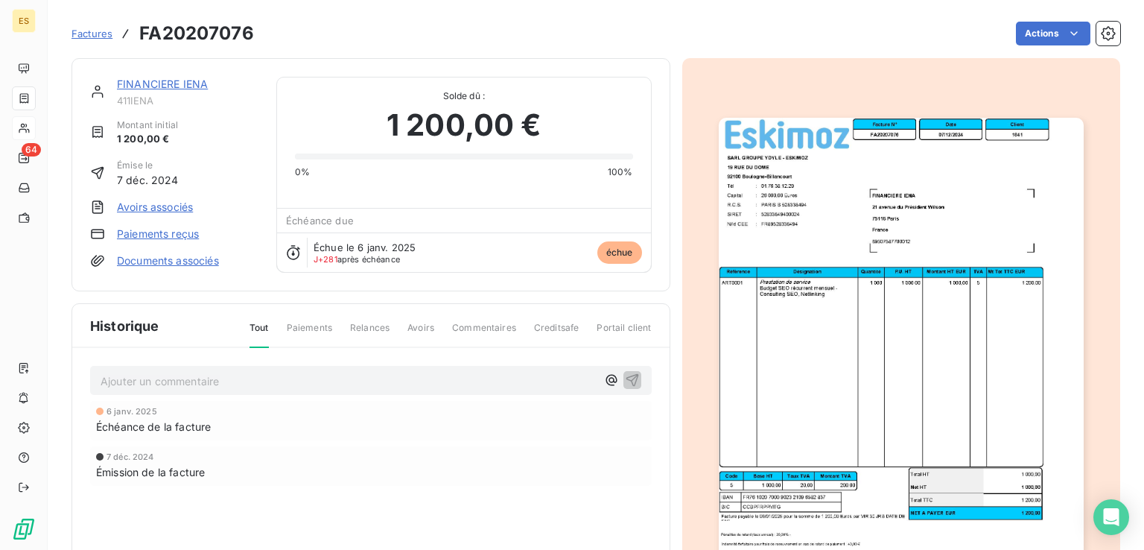
click at [394, 450] on div "[DATE] Émission de la facture" at bounding box center [370, 465] width 561 height 39
